Goal: Task Accomplishment & Management: Complete application form

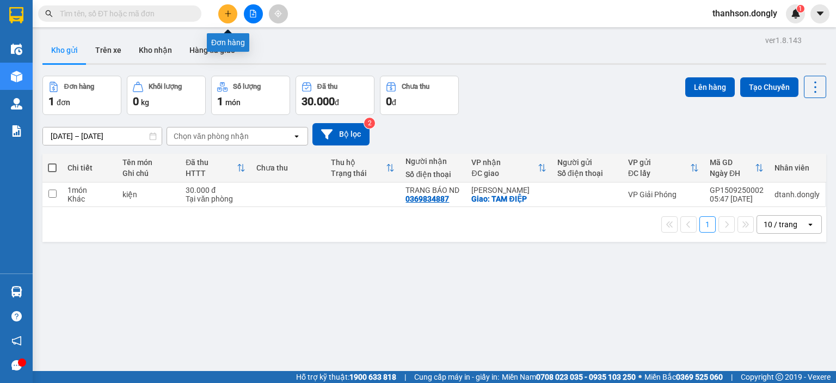
click at [231, 17] on button at bounding box center [227, 13] width 19 height 19
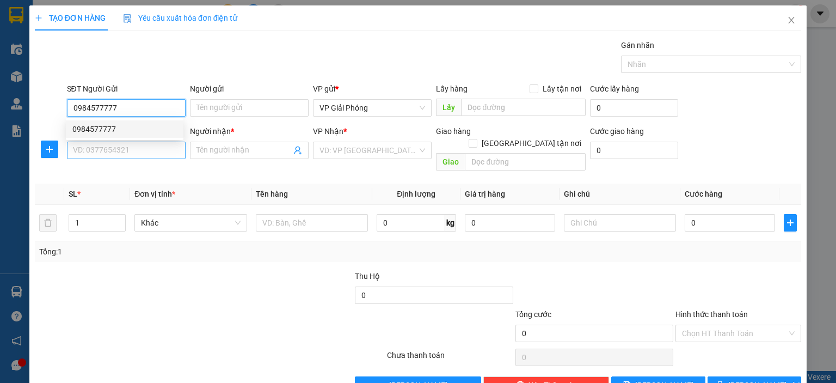
type input "0984577777"
click at [174, 151] on input "SĐT Người Nhận *" at bounding box center [126, 150] width 119 height 17
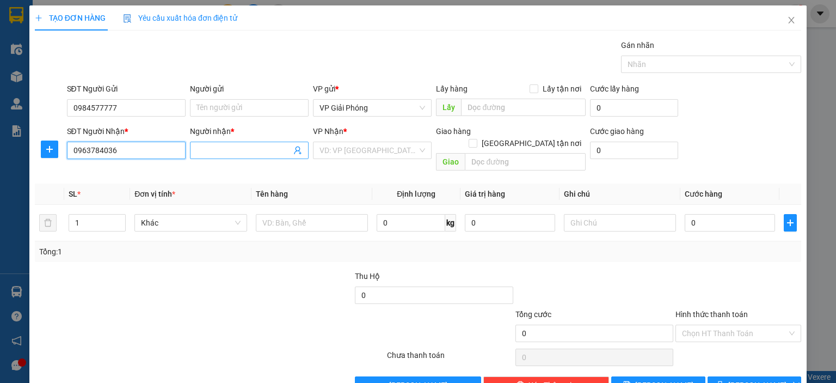
type input "0963784036"
click at [238, 151] on input "Người nhận *" at bounding box center [244, 150] width 95 height 12
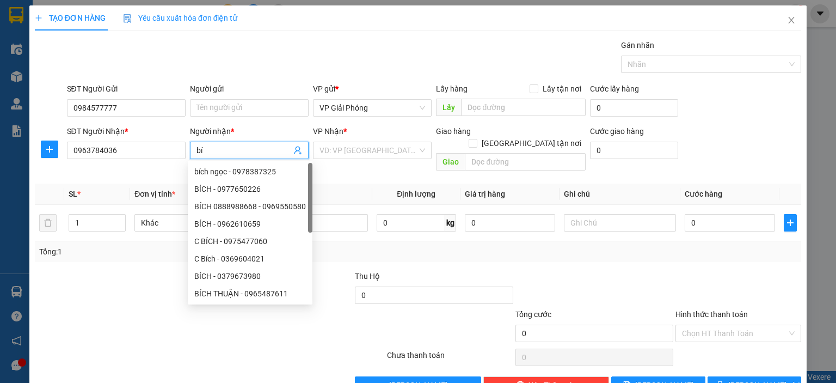
type input "b"
type input "BÍCH"
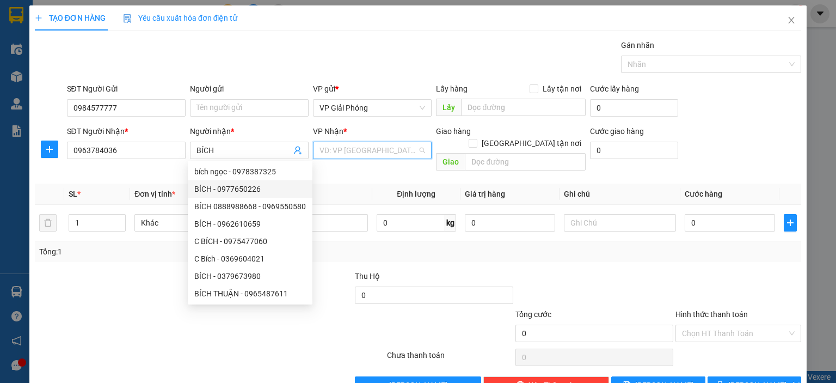
click at [352, 152] on input "search" at bounding box center [369, 150] width 98 height 16
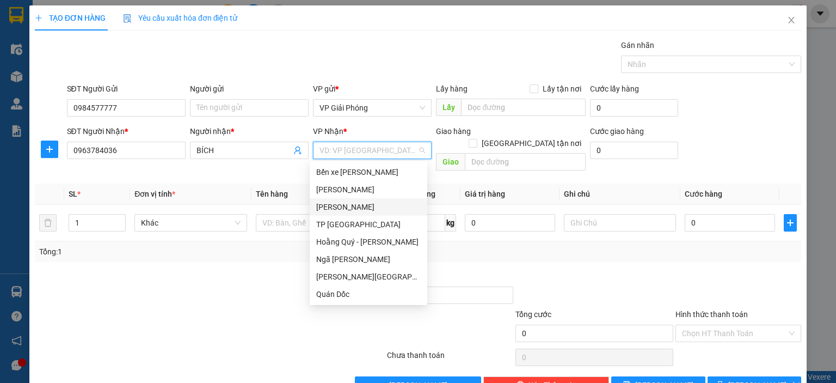
click at [366, 208] on div "Hoàng Sơn" at bounding box center [368, 207] width 105 height 12
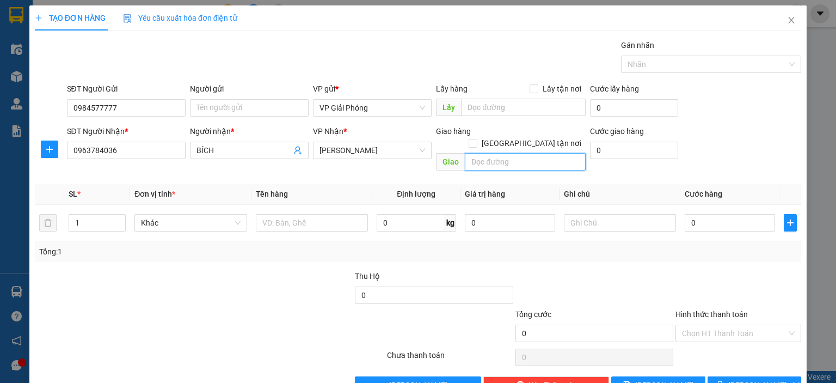
click at [531, 153] on input "text" at bounding box center [525, 161] width 121 height 17
type input "VPHS"
click at [476, 139] on input "Giao tận nơi" at bounding box center [473, 143] width 8 height 8
checkbox input "true"
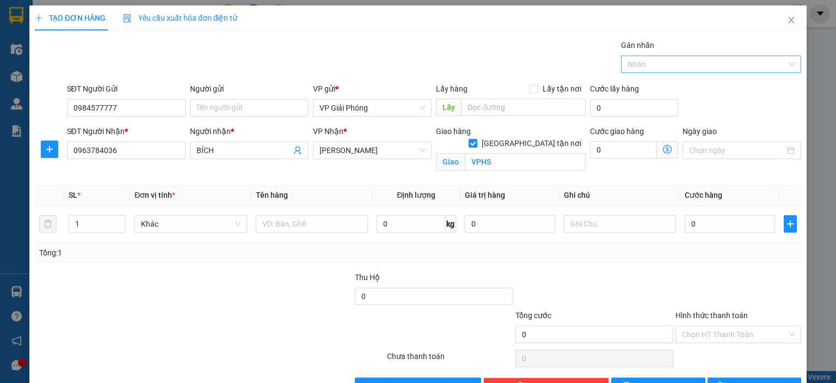
click at [662, 58] on div at bounding box center [706, 64] width 164 height 13
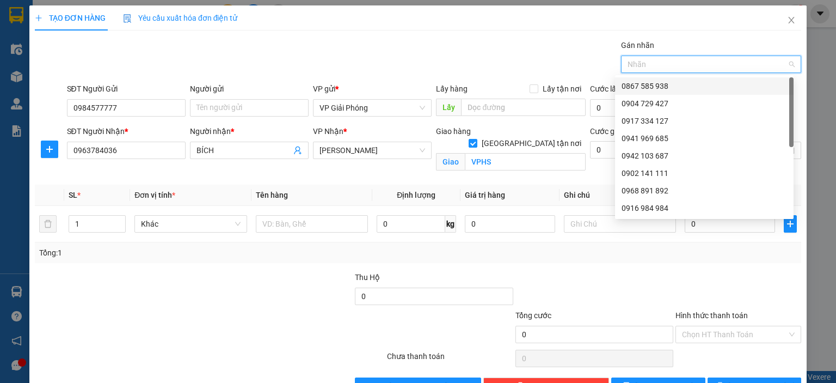
click at [666, 87] on div "0867 585 938" at bounding box center [704, 86] width 165 height 12
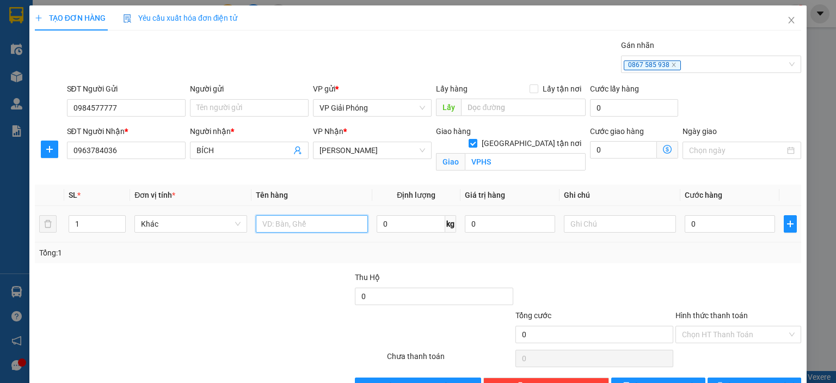
click at [322, 230] on input "text" at bounding box center [312, 223] width 112 height 17
type input "HỘP"
click at [698, 219] on input "0" at bounding box center [730, 223] width 90 height 17
type input "3"
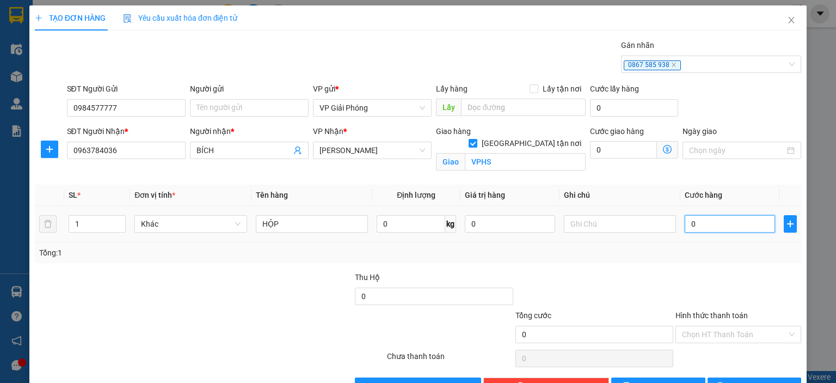
type input "3"
type input "30"
type input "30.000"
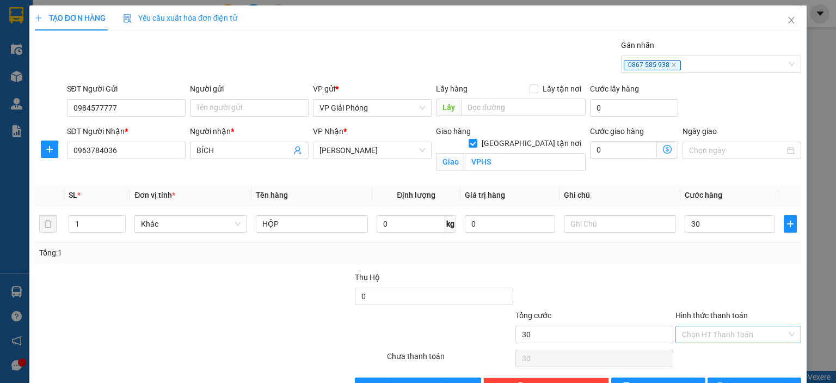
type input "30.000"
click at [742, 339] on input "Hình thức thanh toán" at bounding box center [734, 334] width 105 height 16
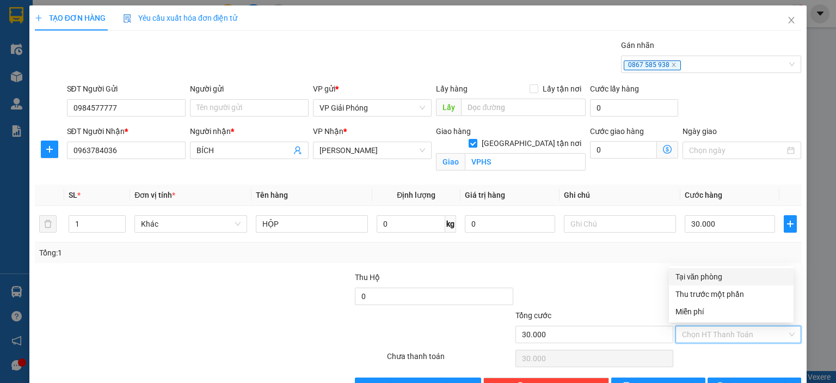
click at [713, 281] on div "Tại văn phòng" at bounding box center [732, 277] width 112 height 12
type input "0"
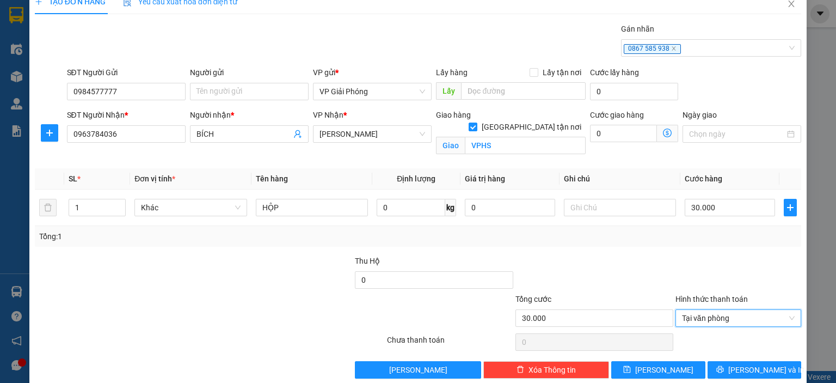
scroll to position [32, 0]
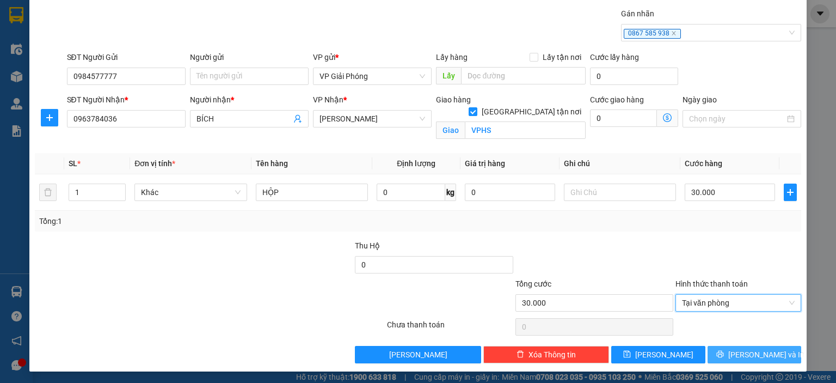
click at [749, 351] on span "Lưu và In" at bounding box center [766, 354] width 76 height 12
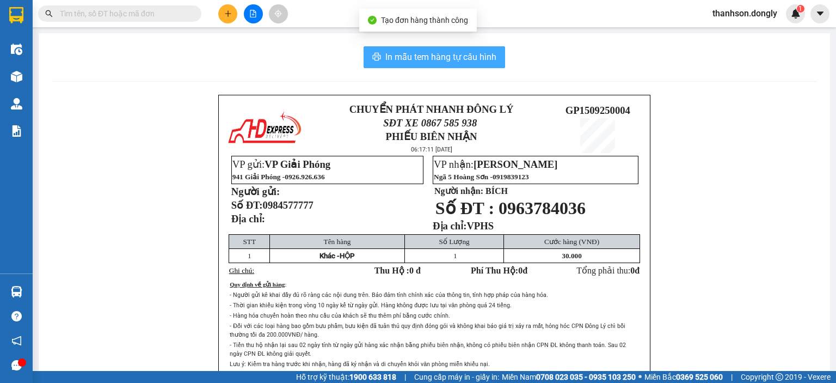
click at [471, 62] on span "In mẫu tem hàng tự cấu hình" at bounding box center [440, 57] width 111 height 14
